Goal: Information Seeking & Learning: Check status

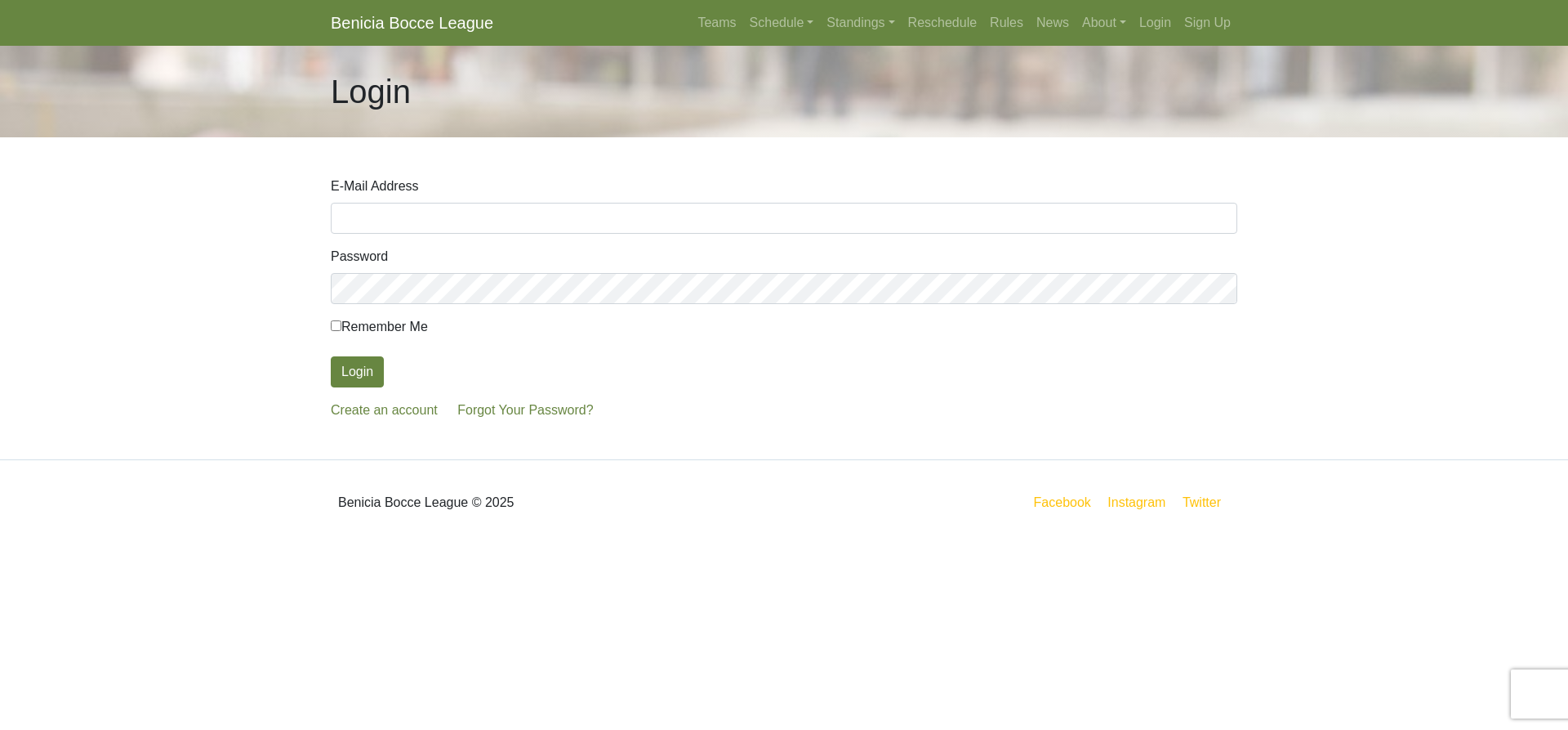
click at [350, 209] on input "E-Mail Address" at bounding box center [784, 218] width 907 height 31
type input "thor21rk@comcast.net"
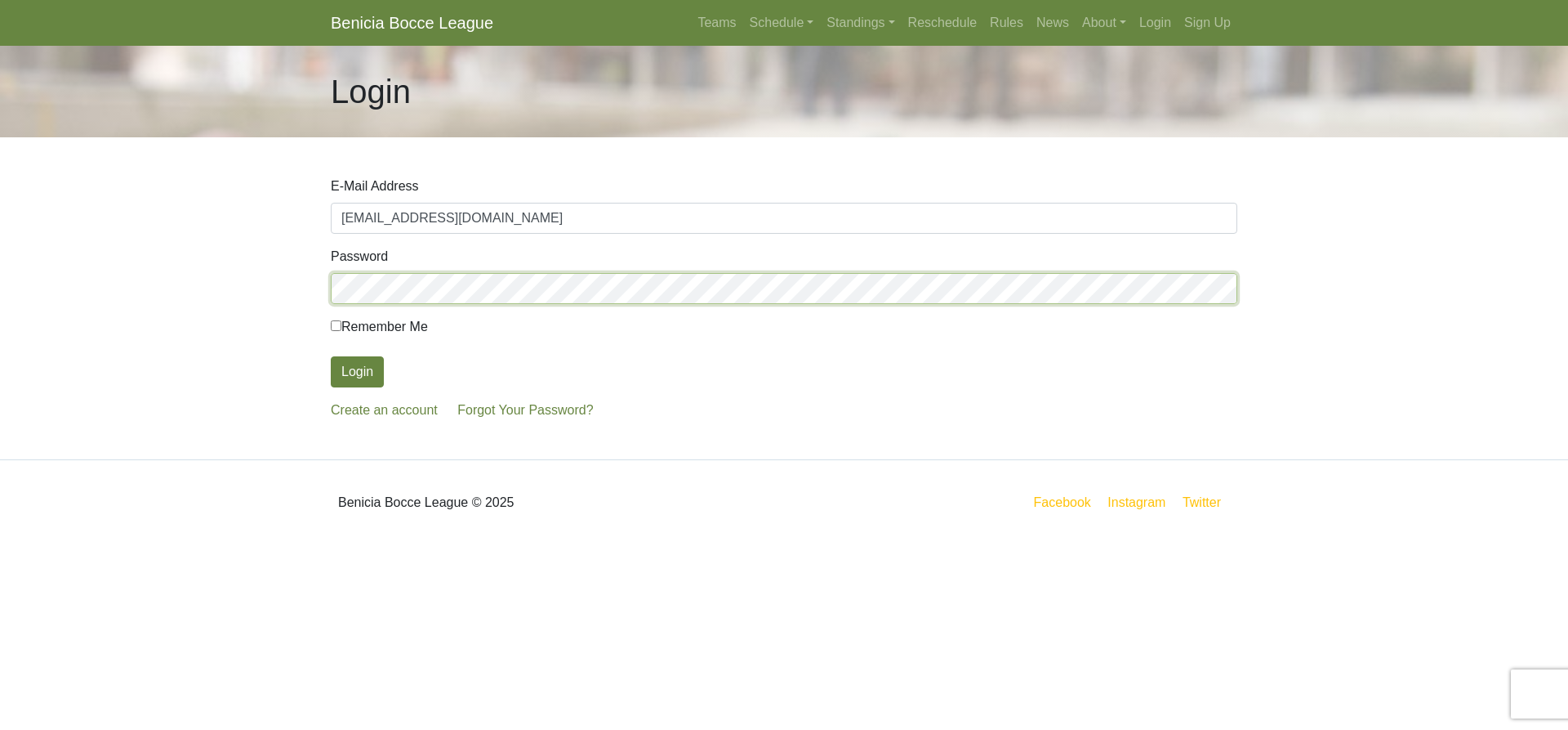
click at [331, 356] on button "Login" at bounding box center [357, 372] width 53 height 31
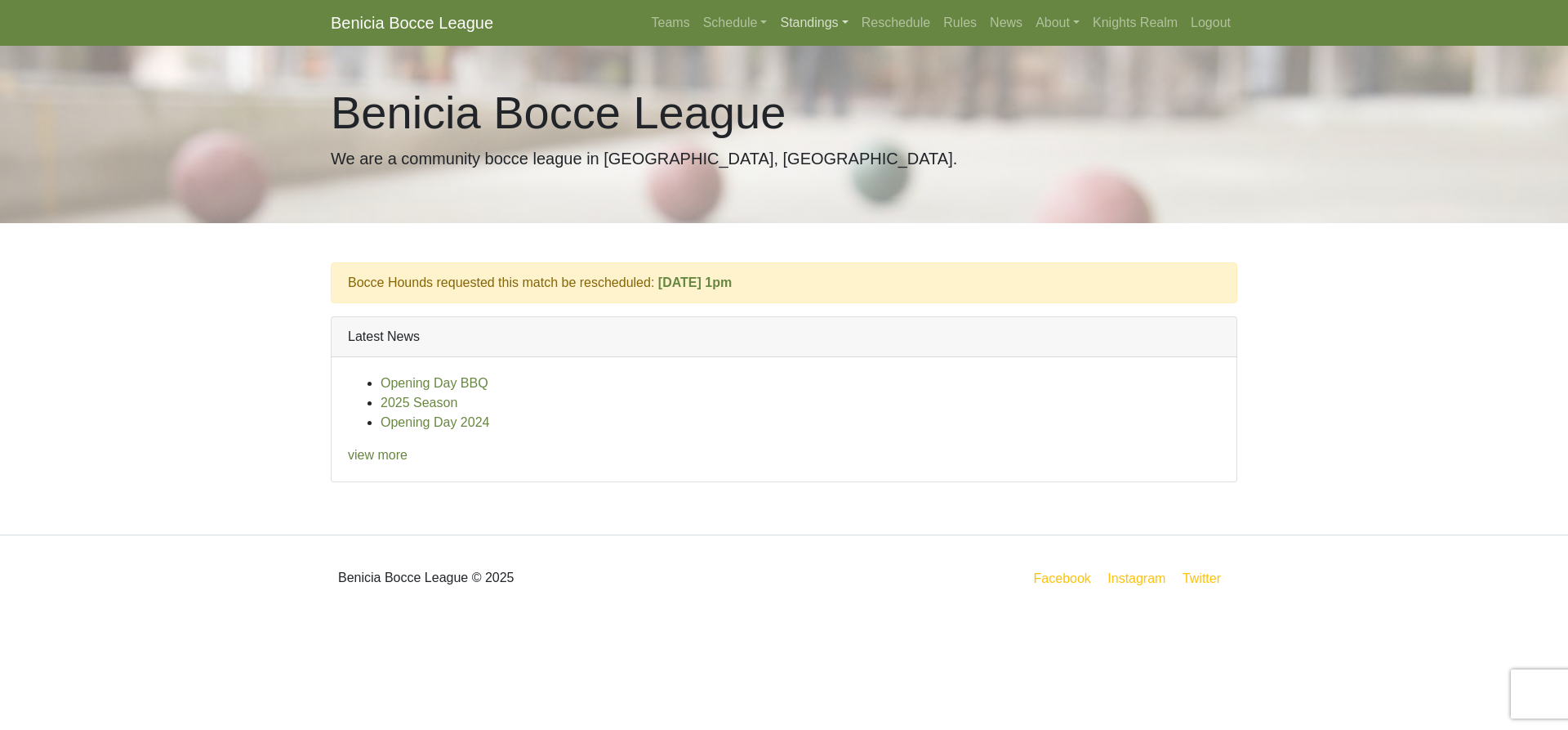
click at [845, 22] on link "Standings" at bounding box center [814, 23] width 81 height 32
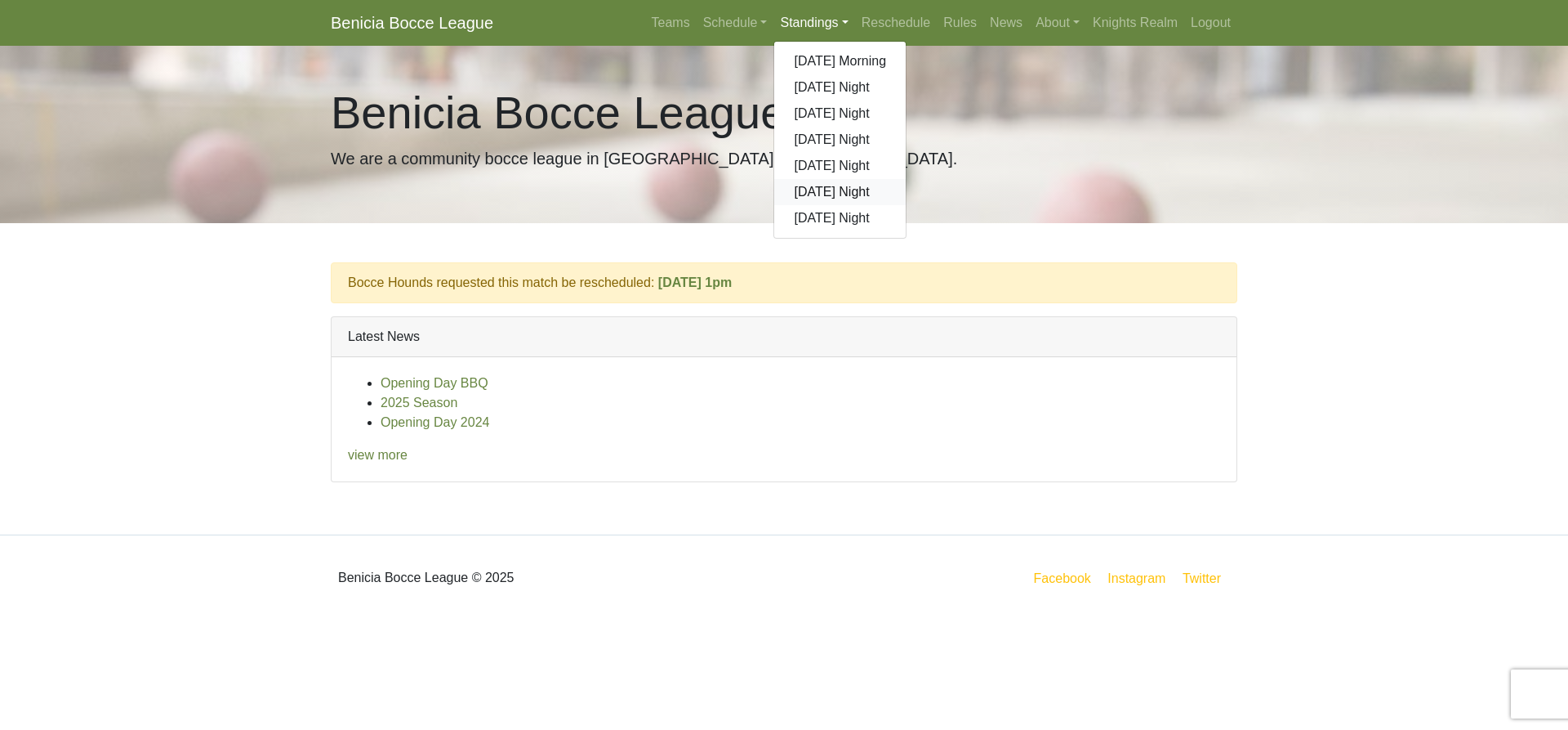
click at [818, 194] on link "[DATE] Night" at bounding box center [840, 192] width 131 height 26
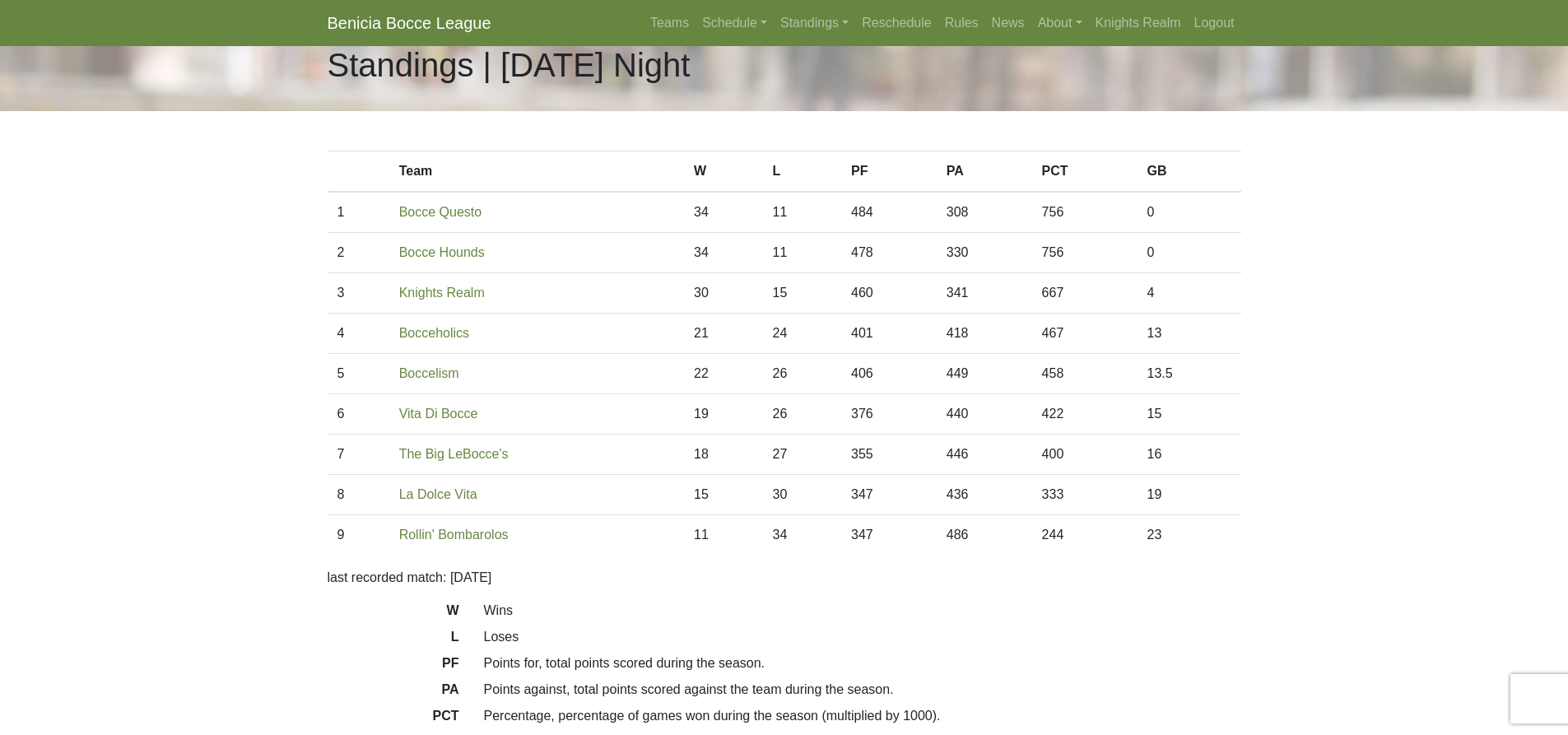
scroll to position [26, 0]
click at [765, 24] on link "Schedule" at bounding box center [734, 23] width 78 height 33
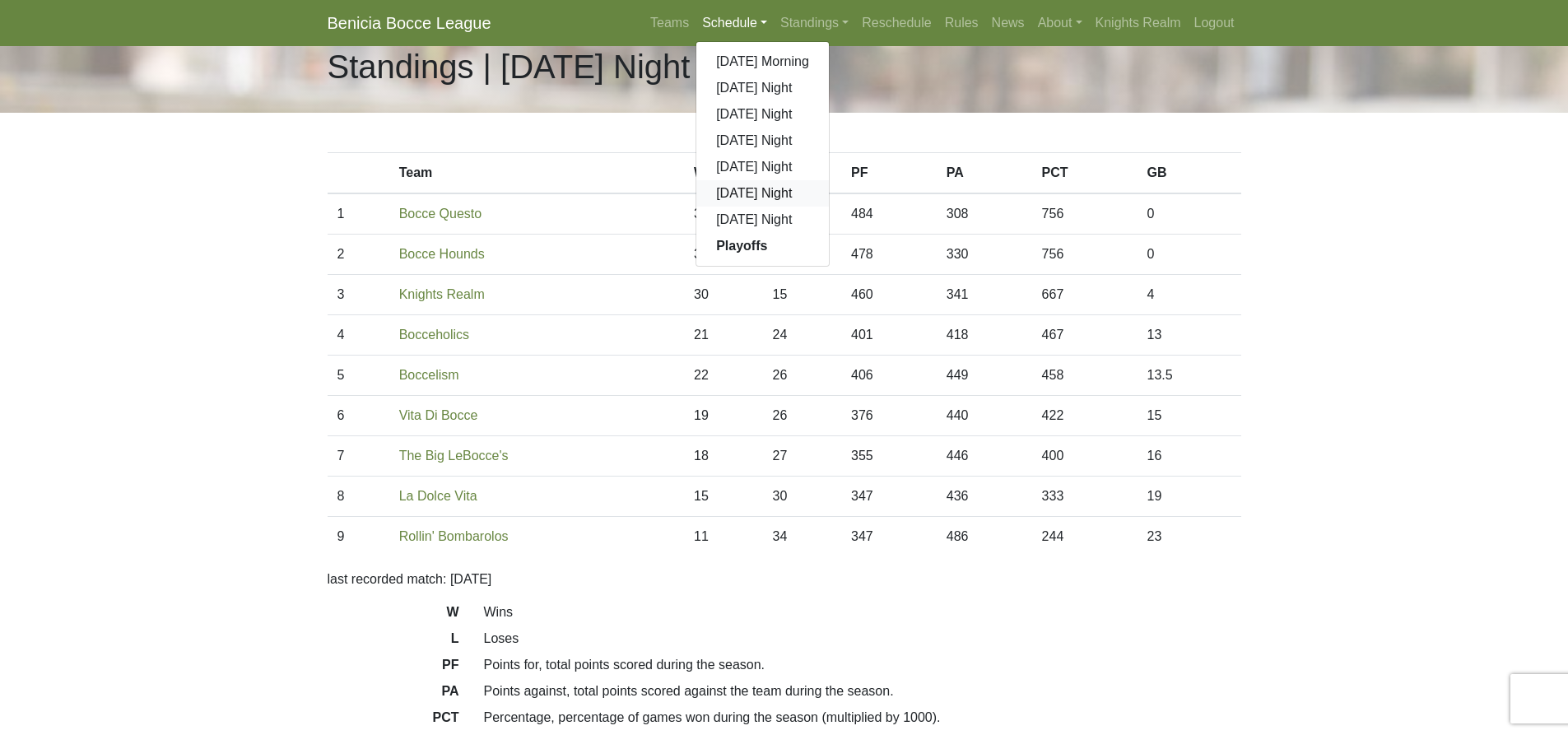
click at [742, 188] on link "[DATE] Night" at bounding box center [762, 193] width 132 height 27
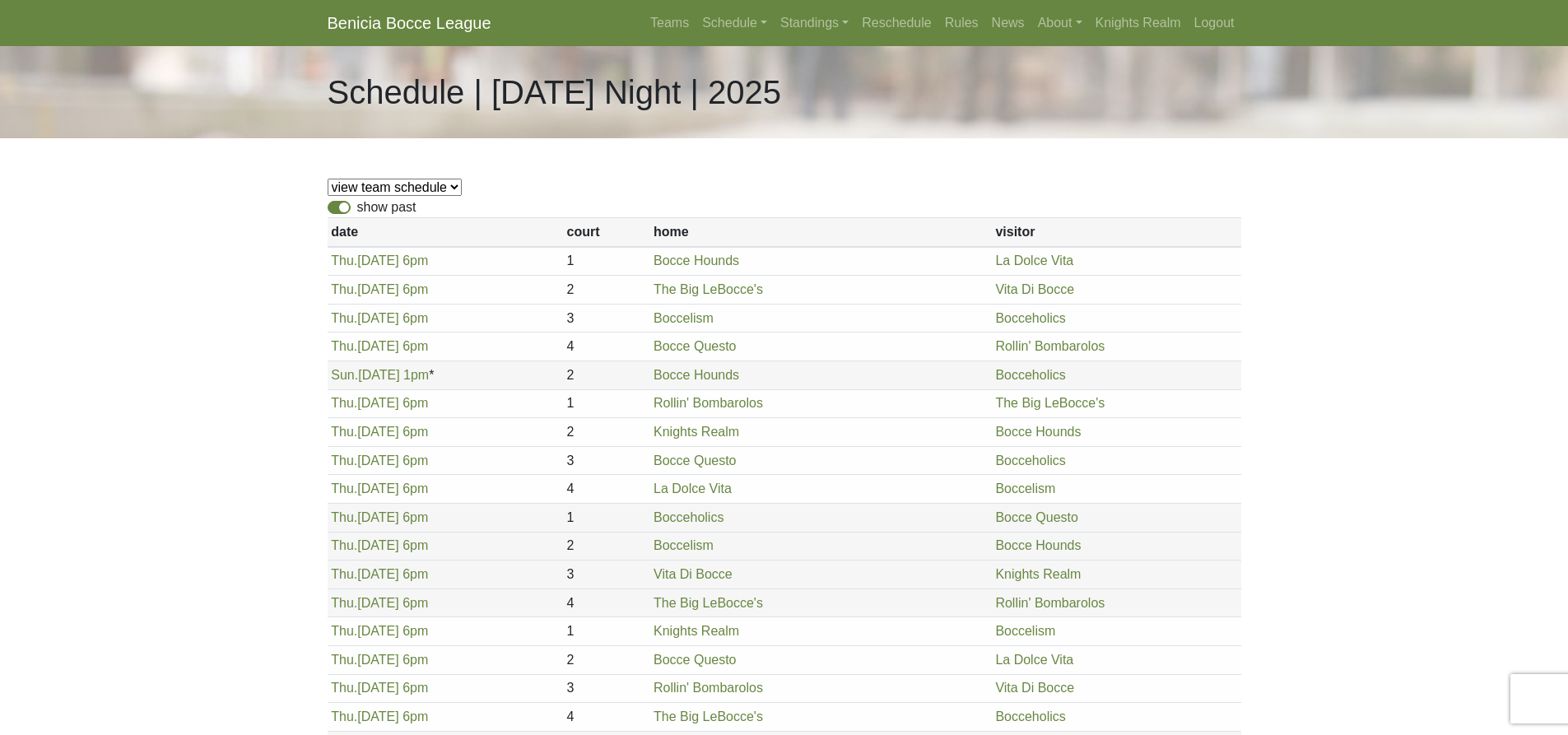
click at [447, 187] on select "view team schedule Knights Realm La Dolce Vita The Big LeBocce's Bocceholics Bo…" at bounding box center [394, 187] width 134 height 18
select select "1847"
click at [327, 178] on select "view team schedule Knights Realm La Dolce Vita The Big LeBocce's Bocceholics Bo…" at bounding box center [394, 187] width 134 height 18
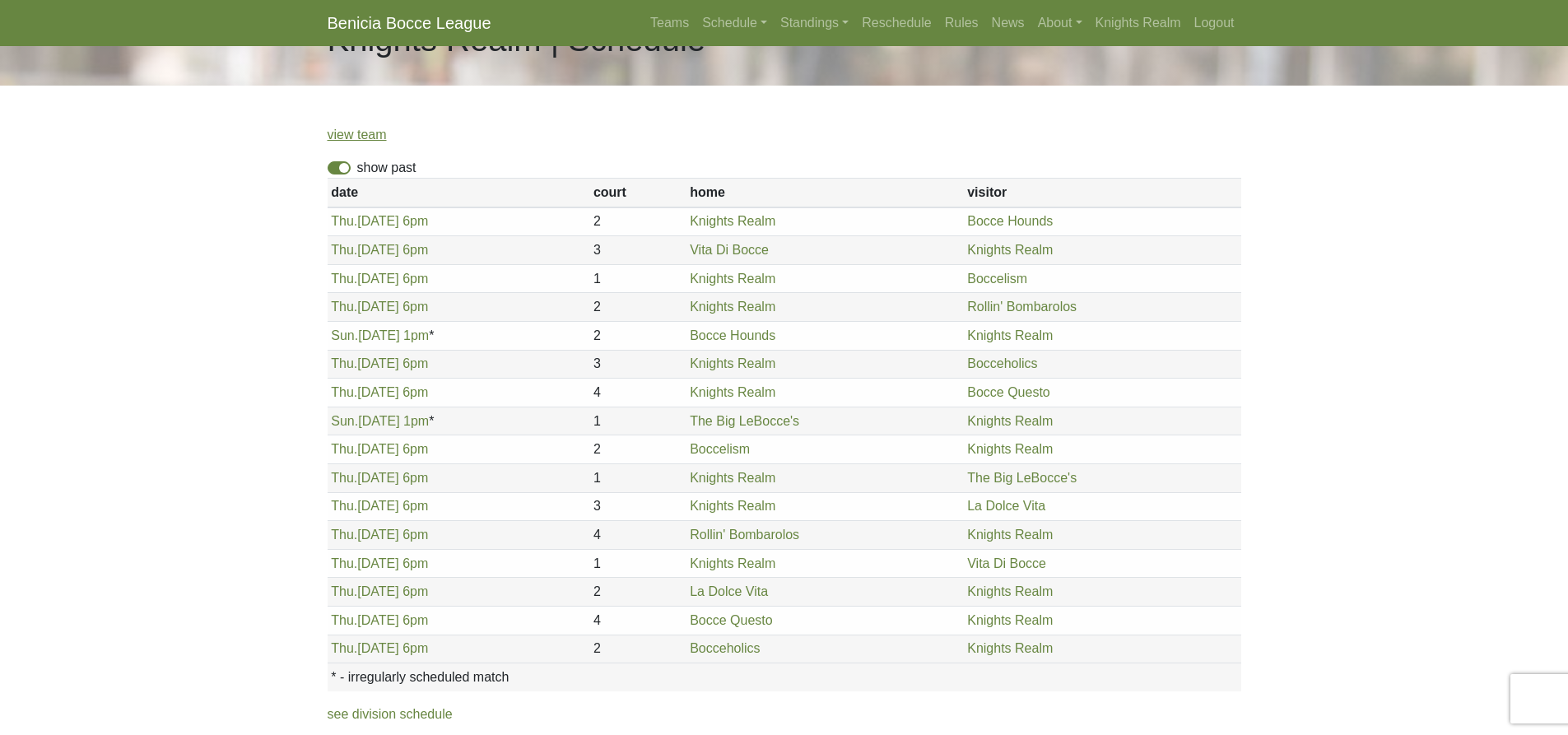
scroll to position [17, 0]
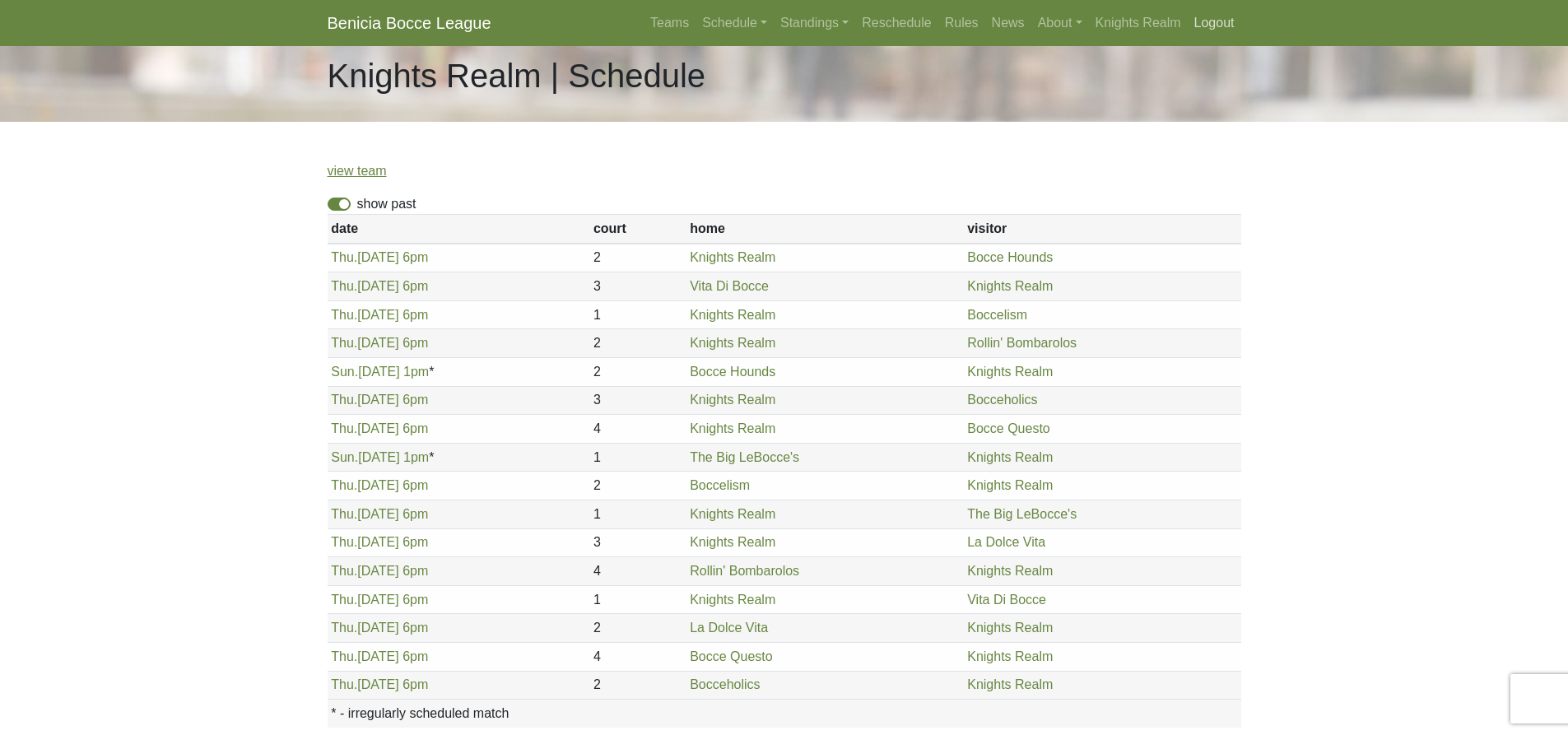
click at [1218, 25] on link "Logout" at bounding box center [1214, 23] width 53 height 33
